Goal: Task Accomplishment & Management: Use online tool/utility

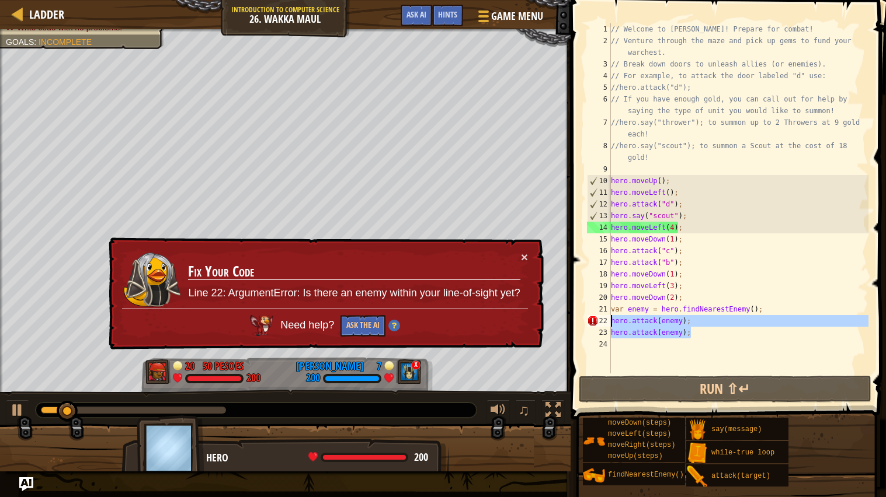
drag, startPoint x: 691, startPoint y: 333, endPoint x: 598, endPoint y: 316, distance: 94.9
click at [598, 316] on div "1 2 3 4 5 6 7 8 9 10 11 12 13 14 15 16 17 18 19 20 21 22 23 24 // Welcome to Wa…" at bounding box center [726, 198] width 284 height 350
type textarea "hero.attack(enemy); hero.attack(enemy);"
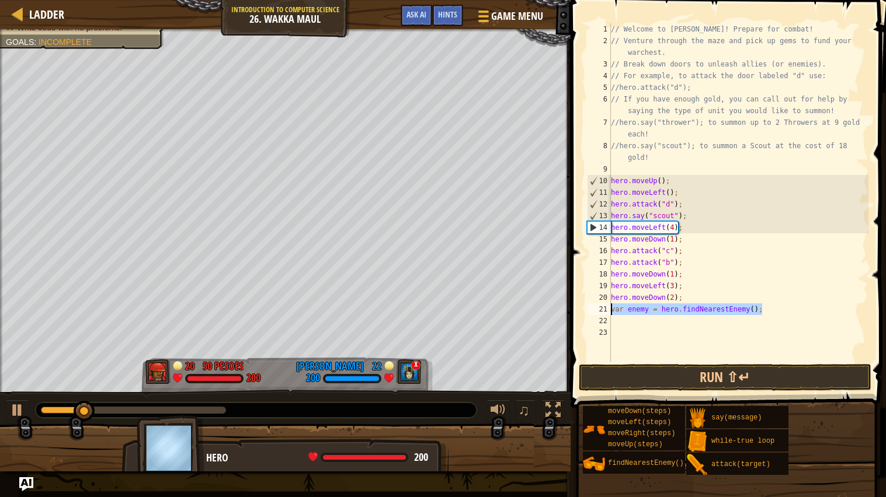
drag, startPoint x: 761, startPoint y: 311, endPoint x: 598, endPoint y: 314, distance: 162.9
click at [598, 314] on div "1 2 3 4 5 6 7 8 9 10 11 12 13 14 15 16 17 18 19 20 21 22 23 // Welcome to Wakka…" at bounding box center [726, 192] width 284 height 339
type textarea "var enemy = hero.findNearestEnemy();"
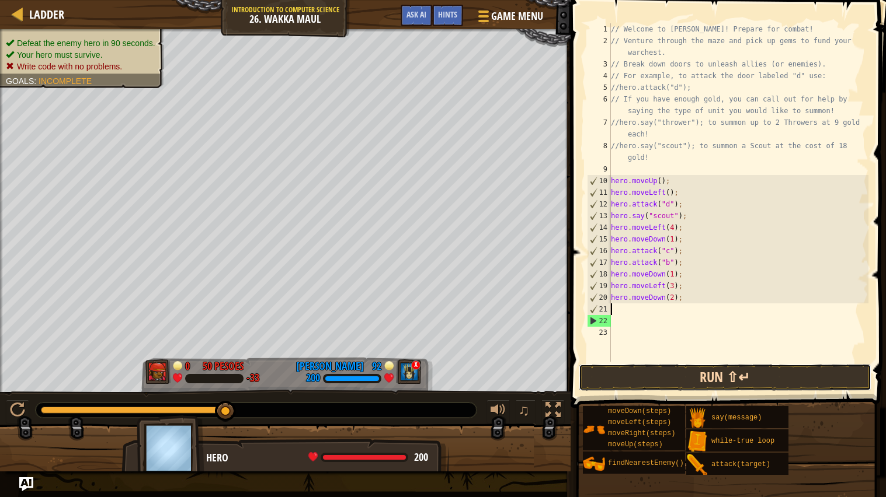
click at [699, 375] on button "Run ⇧↵" at bounding box center [725, 377] width 293 height 27
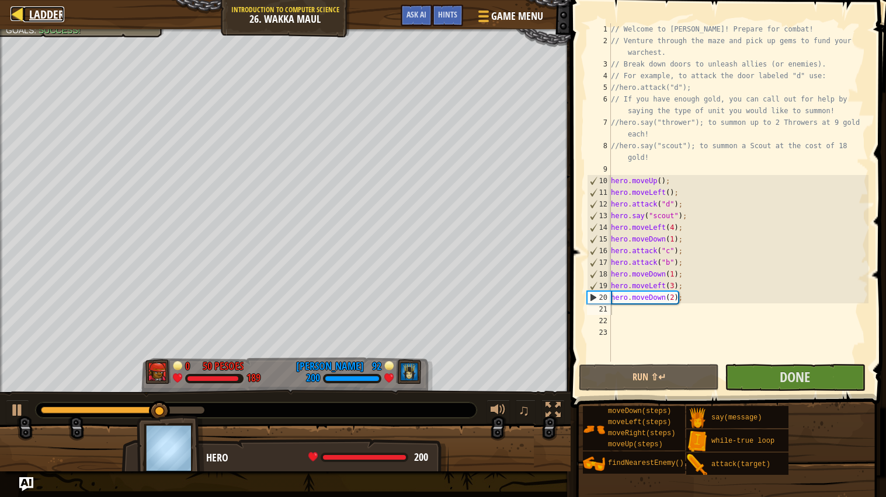
click at [22, 14] on div at bounding box center [18, 13] width 15 height 15
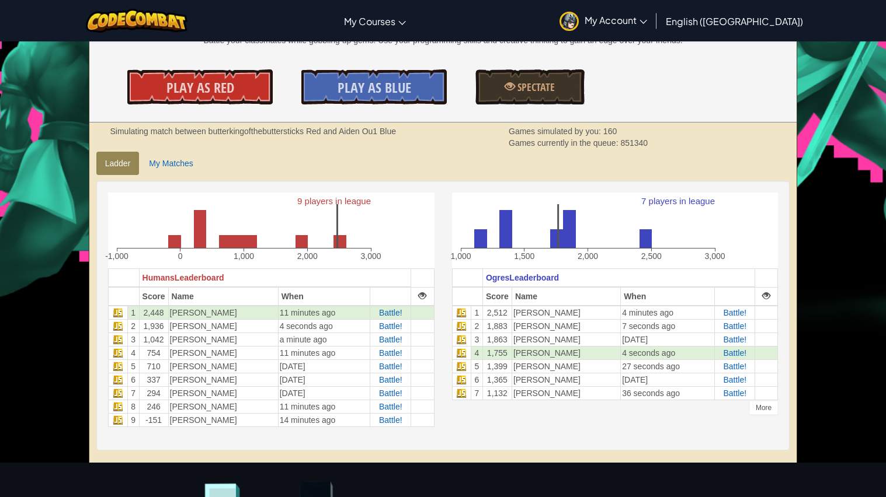
scroll to position [180, 0]
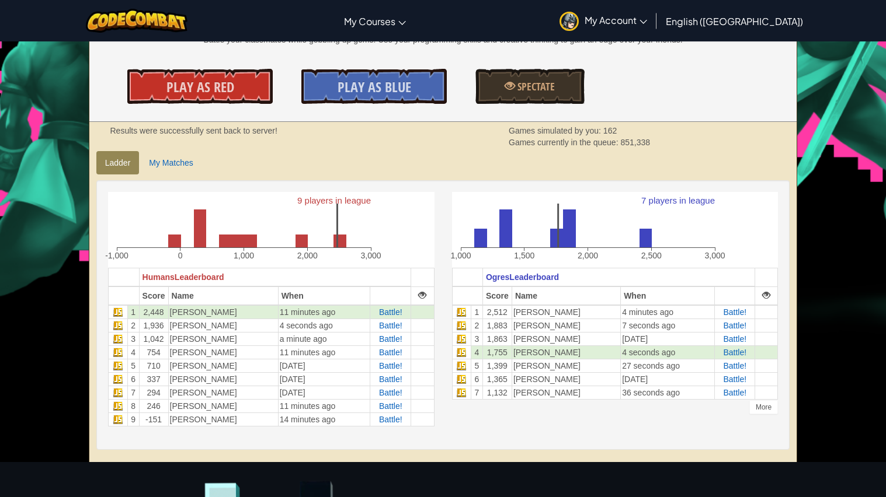
drag, startPoint x: 333, startPoint y: 234, endPoint x: 357, endPoint y: 242, distance: 25.1
click at [357, 242] on icon "9 players in league -1,000 0 1,000 2,000 3,000" at bounding box center [245, 228] width 274 height 73
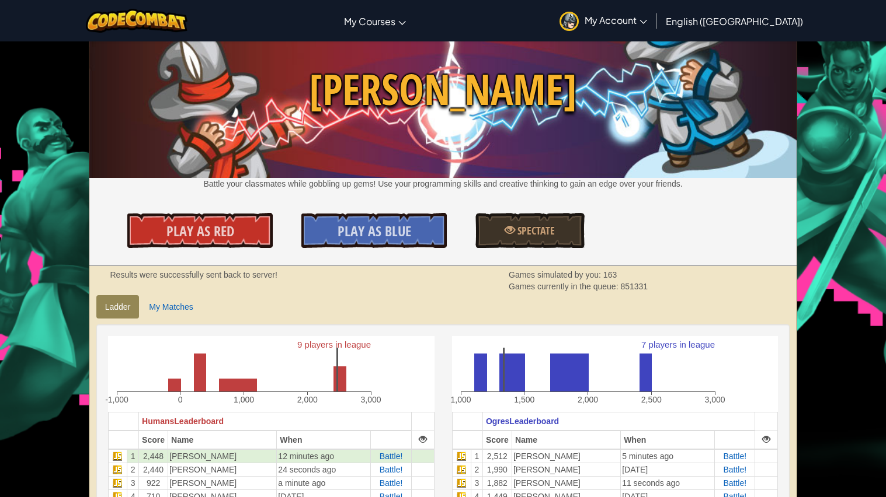
scroll to position [0, 0]
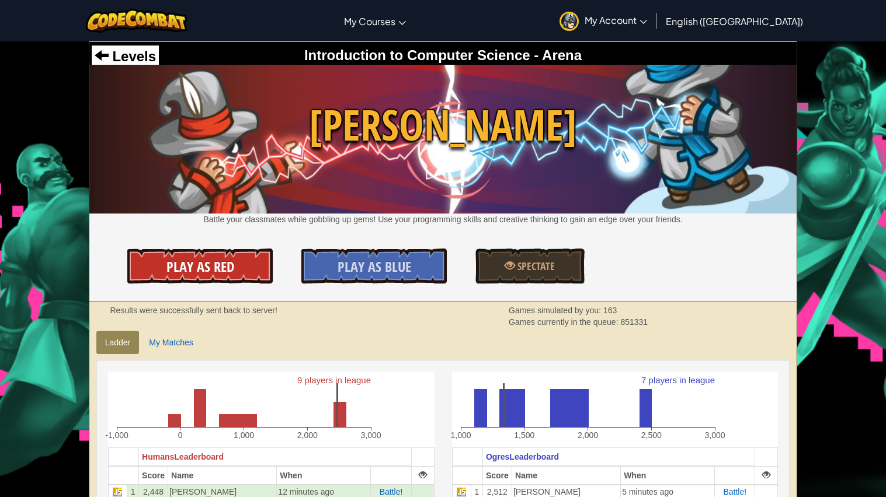
click at [222, 259] on span "Play As Red" at bounding box center [200, 266] width 68 height 19
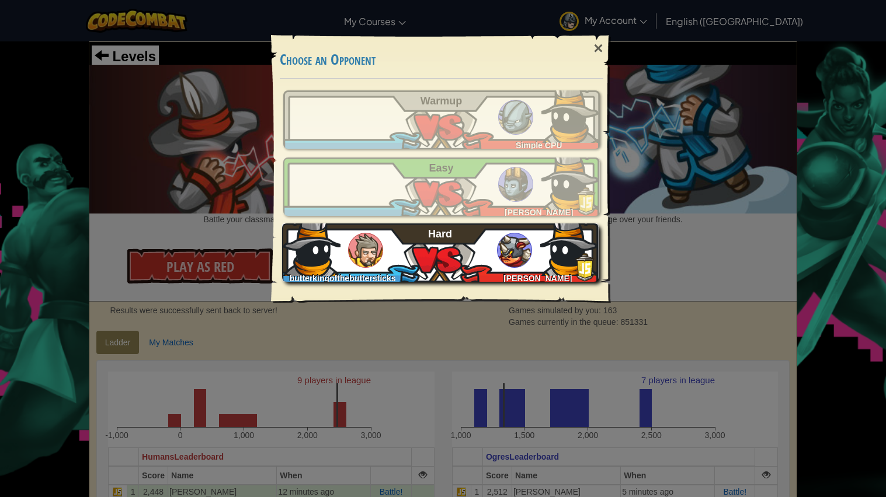
click at [529, 242] on img at bounding box center [514, 250] width 35 height 35
